Goal: Find contact information: Obtain details needed to contact an individual or organization

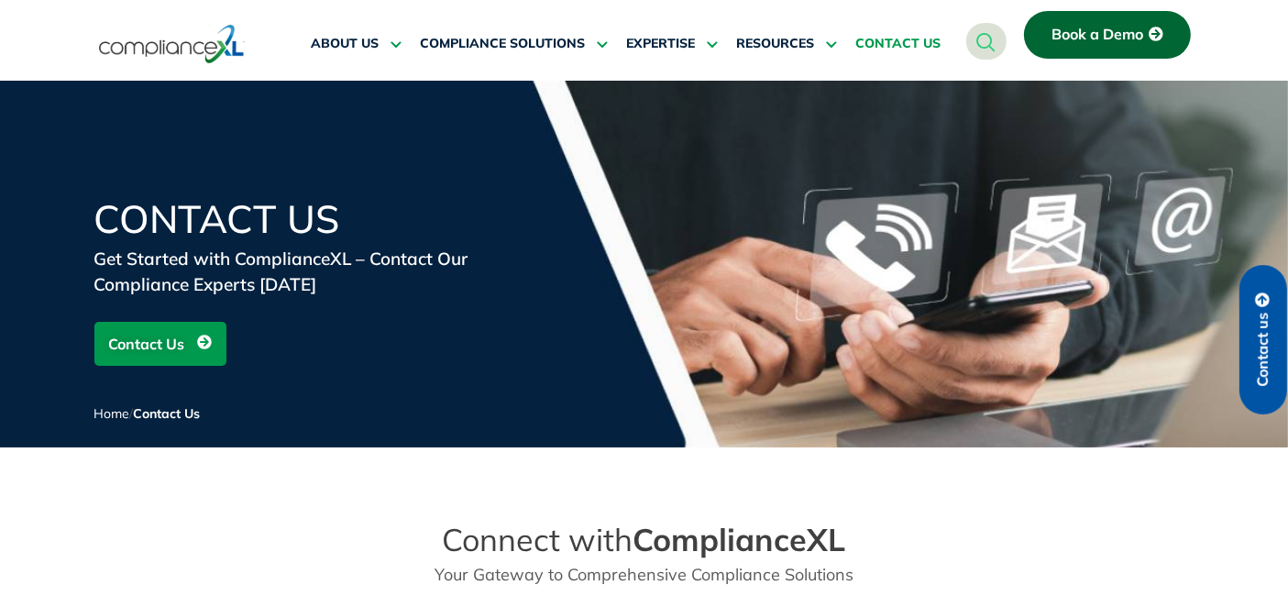
click at [909, 38] on span "CONTACT US" at bounding box center [897, 44] width 85 height 17
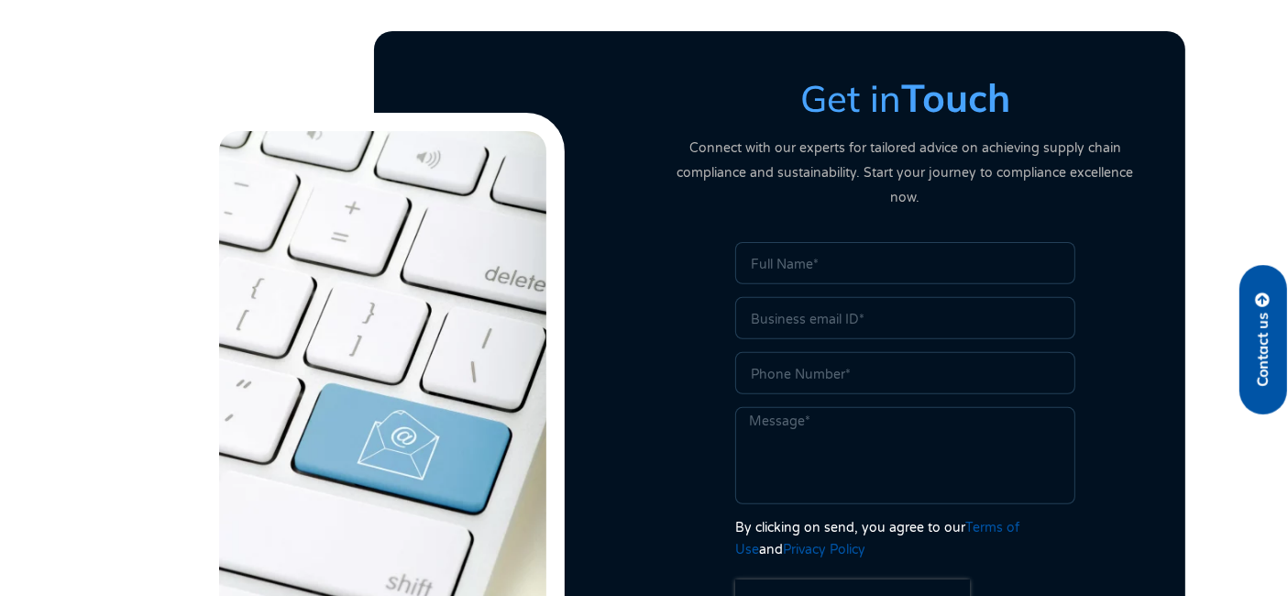
scroll to position [552, 0]
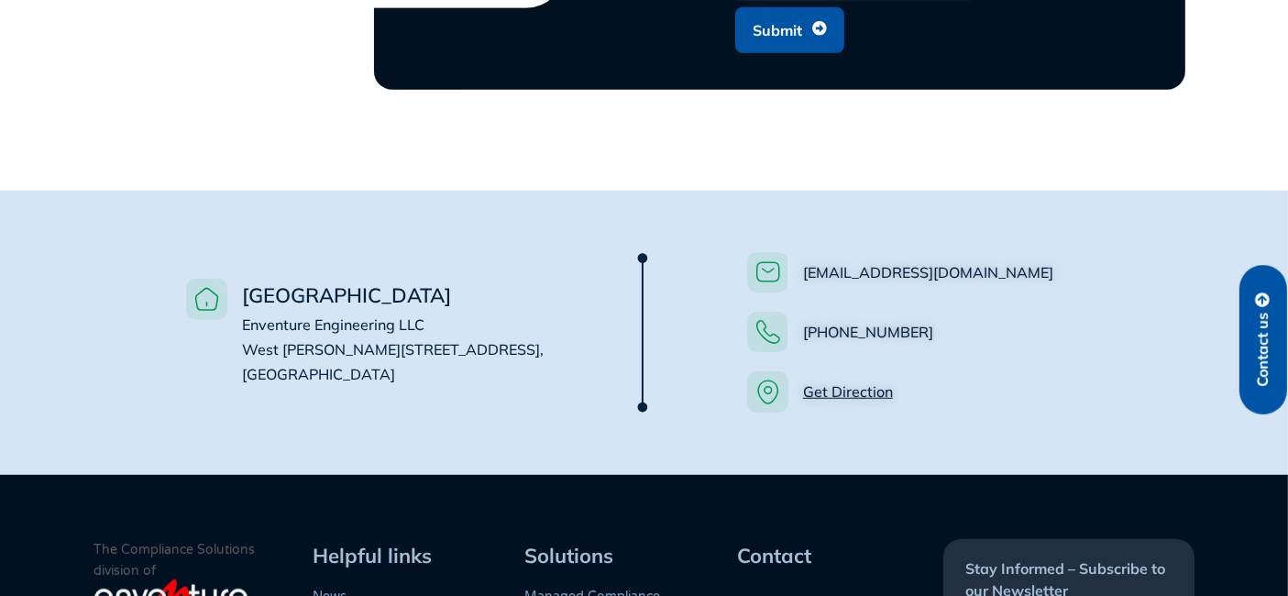
scroll to position [1244, 0]
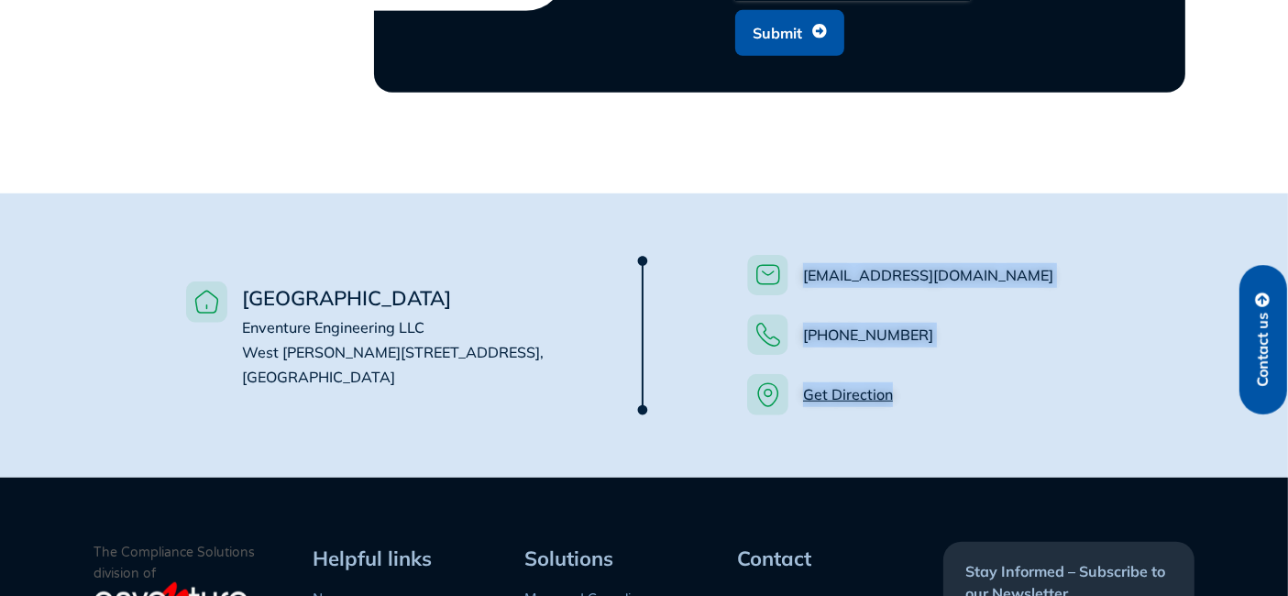
drag, startPoint x: 707, startPoint y: 219, endPoint x: 990, endPoint y: 396, distance: 334.0
click at [990, 396] on div "[EMAIL_ADDRESS][DOMAIN_NAME] [PHONE_NUMBER] Get Direction" at bounding box center [923, 335] width 462 height 193
click at [997, 391] on div "[EMAIL_ADDRESS][DOMAIN_NAME] [PHONE_NUMBER] Get Direction" at bounding box center [923, 335] width 462 height 193
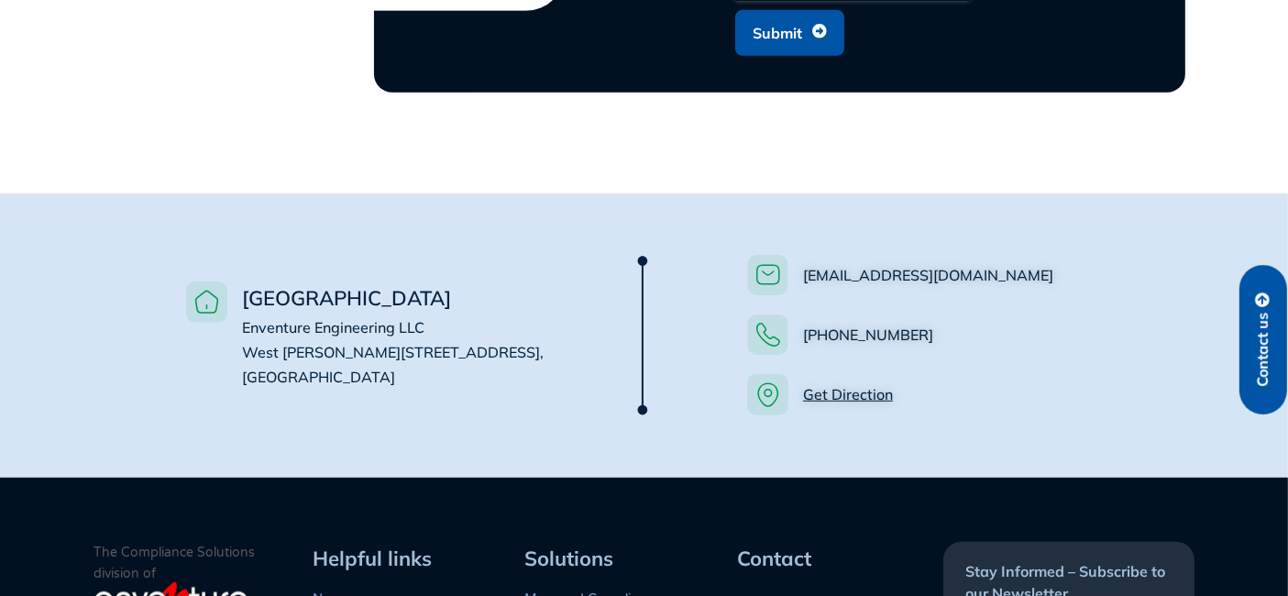
click at [999, 374] on li "Get Direction" at bounding box center [946, 394] width 398 height 41
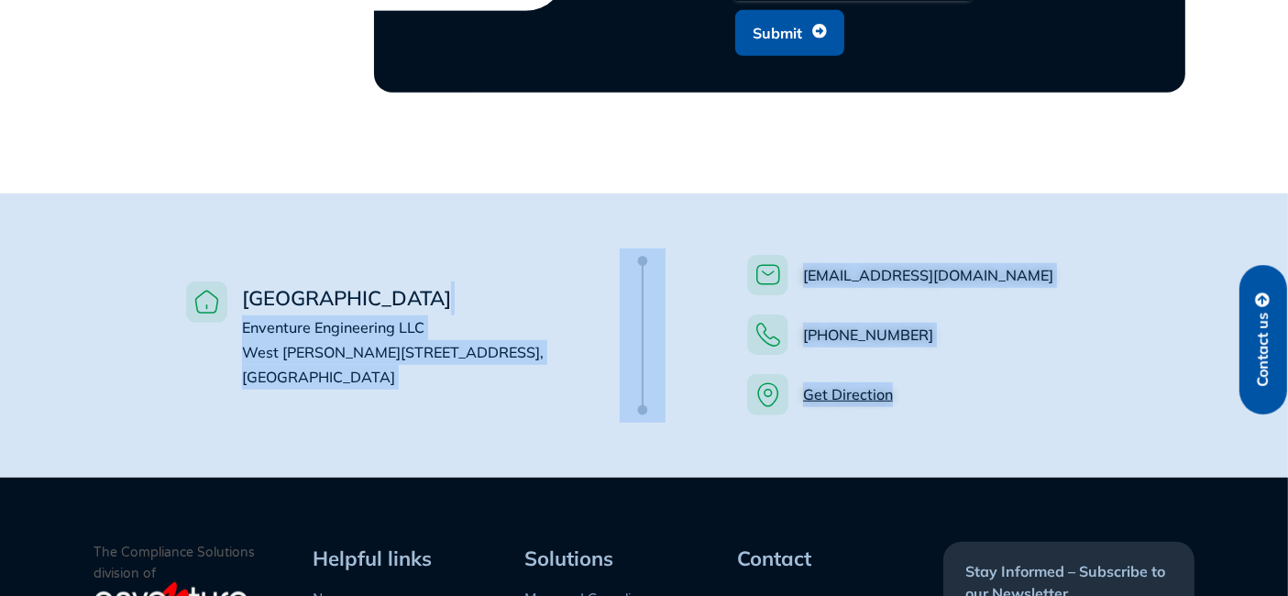
drag, startPoint x: 962, startPoint y: 389, endPoint x: 363, endPoint y: 251, distance: 614.3
click at [363, 251] on div "USA Enventure Engineering LLC [STREET_ADDRESS][PERSON_NAME] [EMAIL_ADDRESS][DOM…" at bounding box center [644, 335] width 1027 height 193
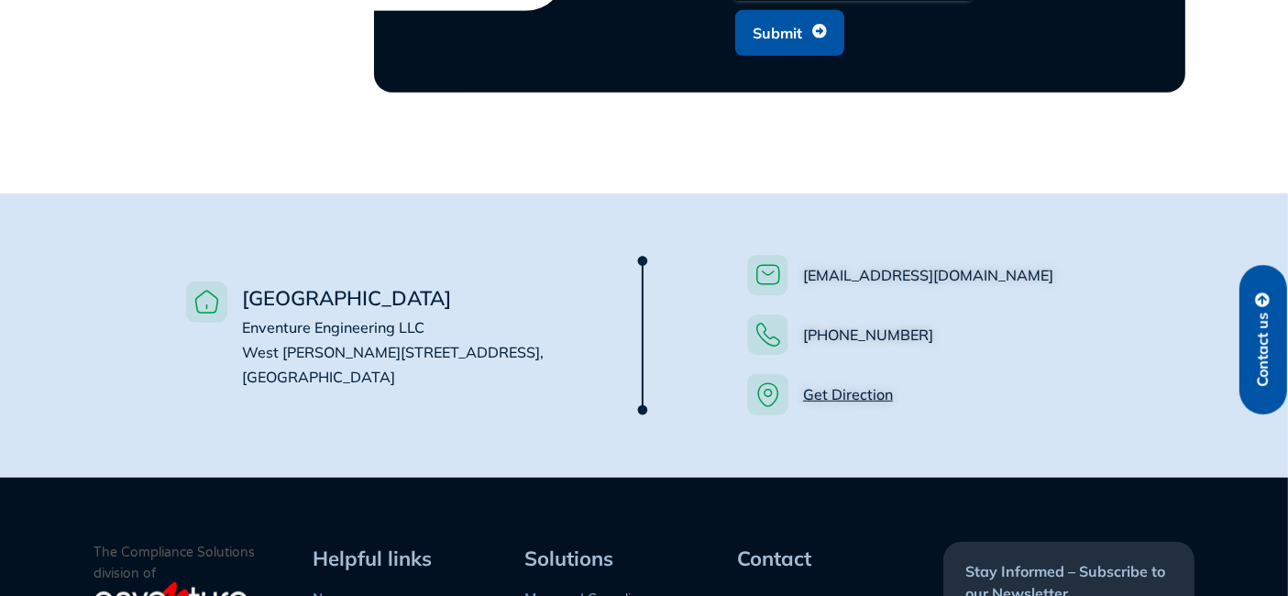
click at [275, 239] on div "USA Enventure Engineering LLC [STREET_ADDRESS][PERSON_NAME]" at bounding box center [362, 335] width 462 height 193
